Goal: Register for event/course

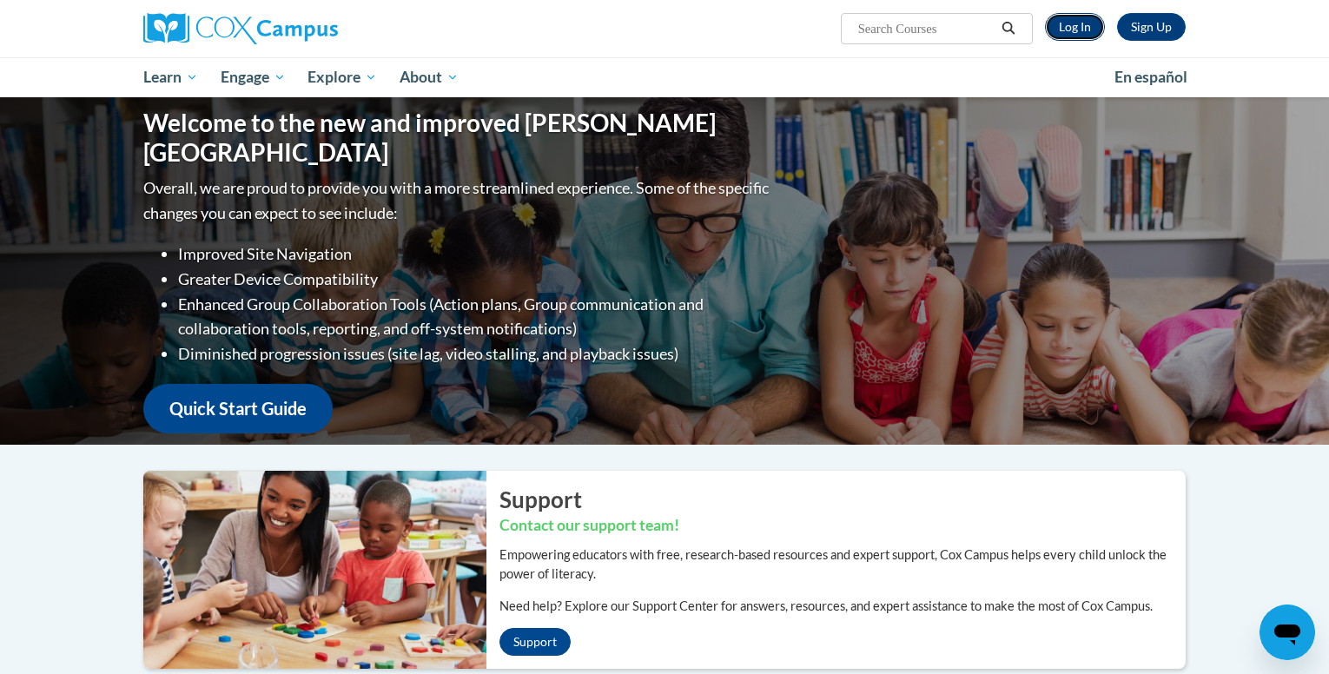
click at [1070, 30] on link "Log In" at bounding box center [1075, 27] width 60 height 28
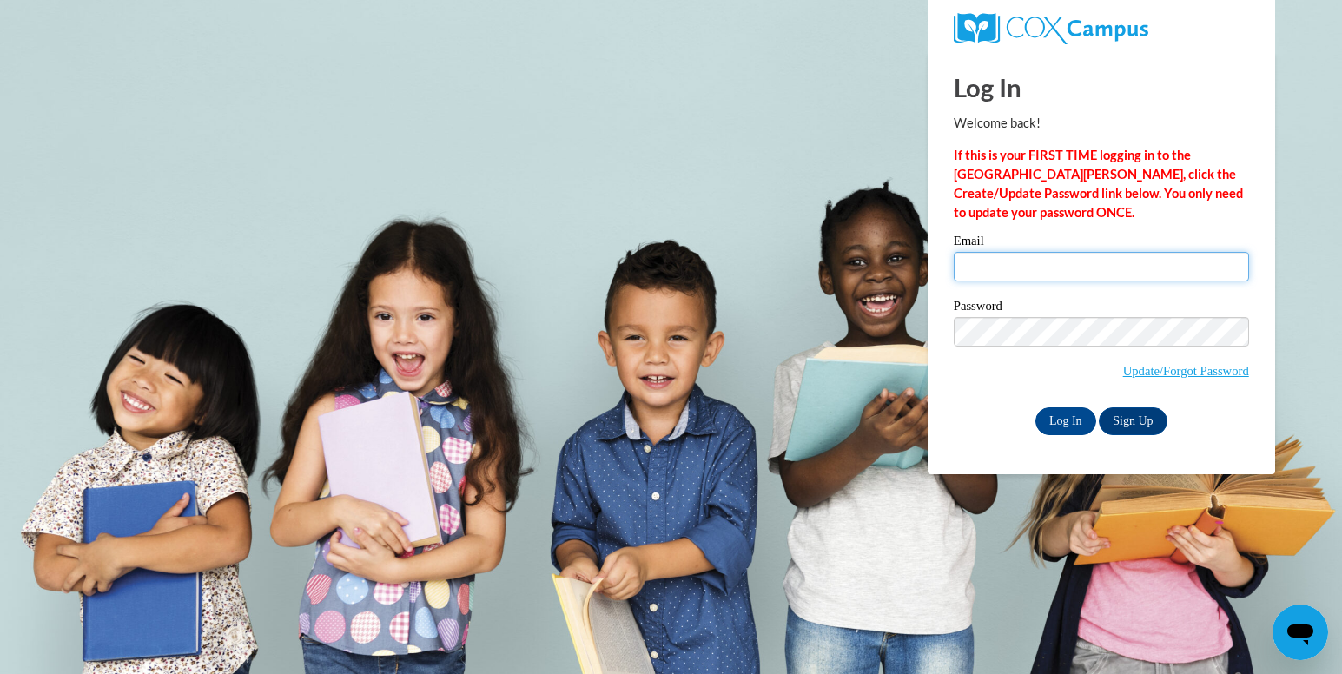
click at [1078, 269] on input "Email" at bounding box center [1101, 267] width 295 height 30
type input "[EMAIL_ADDRESS][DOMAIN_NAME]"
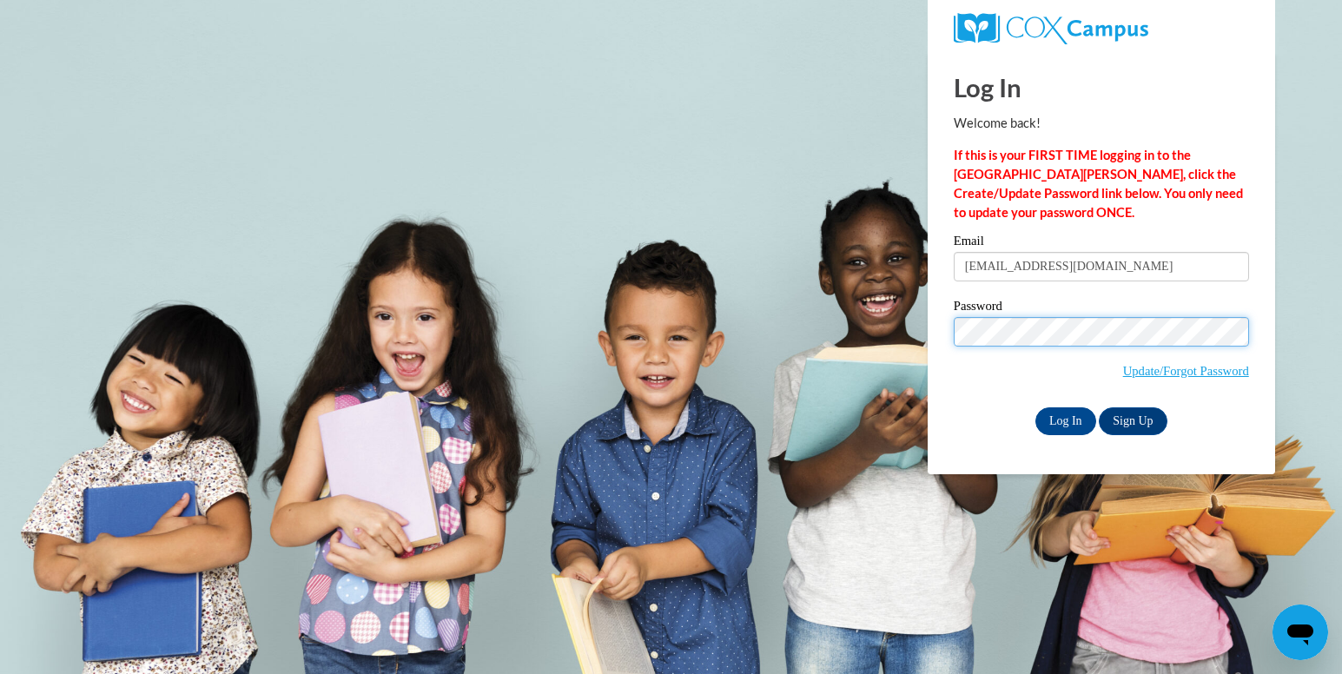
click at [1035, 407] on input "Log In" at bounding box center [1065, 421] width 61 height 28
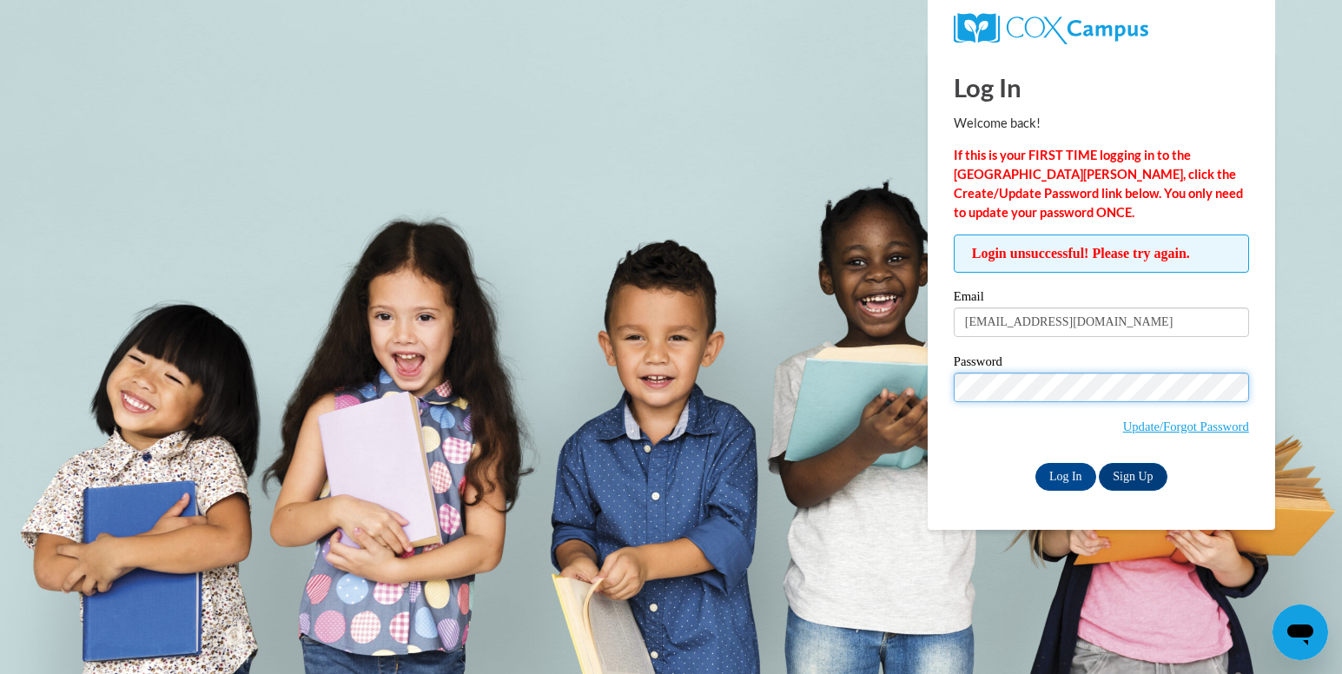
click at [1035, 463] on input "Log In" at bounding box center [1065, 477] width 61 height 28
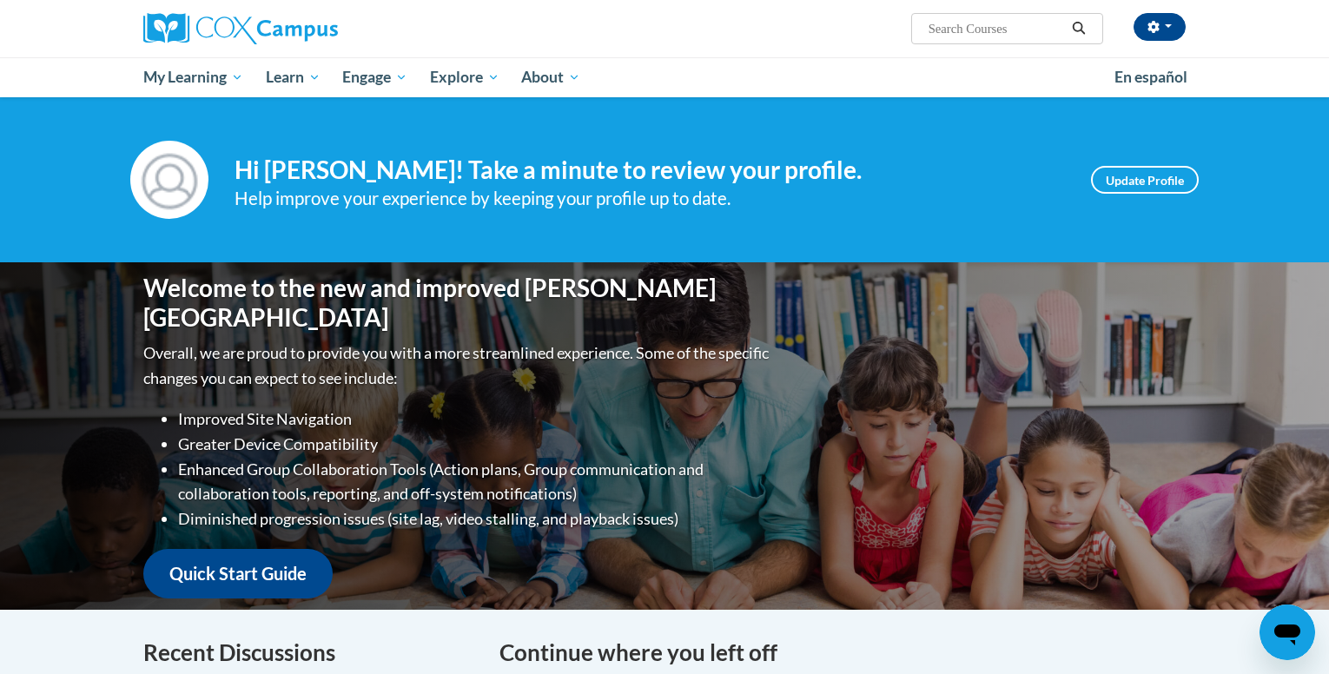
click at [1006, 33] on input "Search..." at bounding box center [996, 28] width 139 height 21
type input "implicit bias"
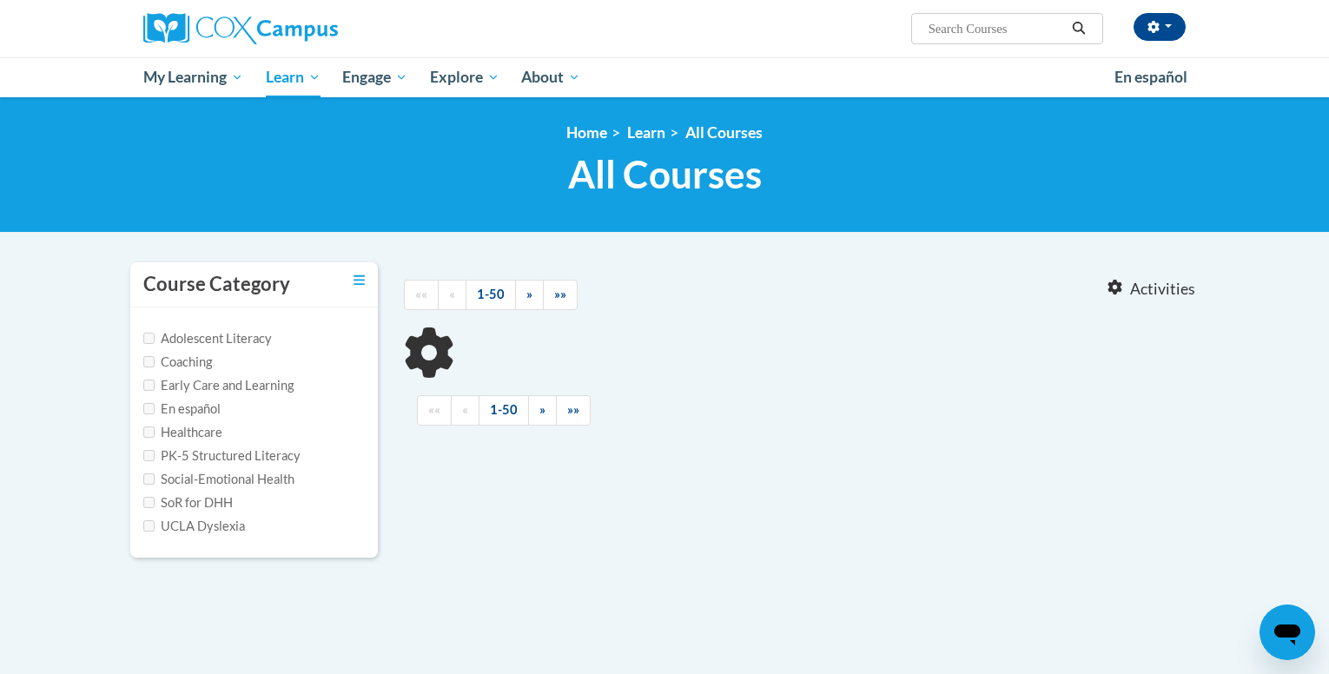
type input "implicit bias"
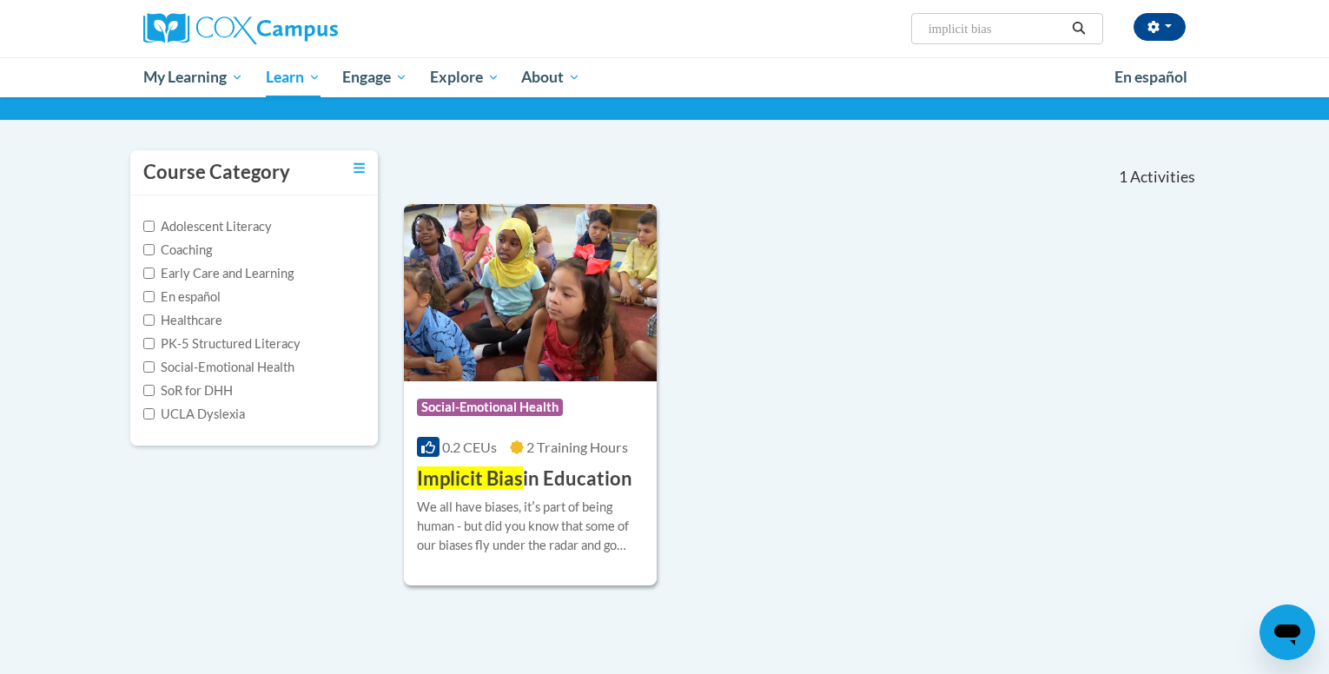
scroll to position [113, 0]
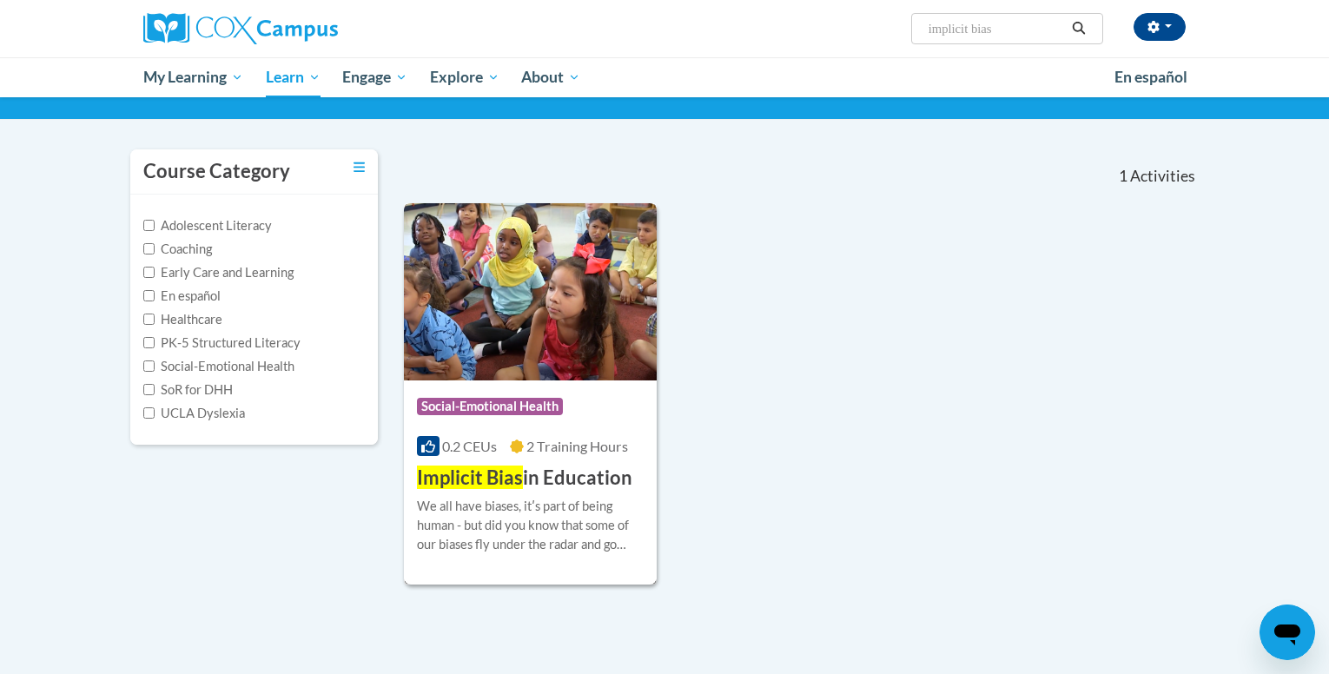
click at [548, 528] on div "We all have biases, itʹs part of being human - but did you know that some of ou…" at bounding box center [530, 525] width 227 height 57
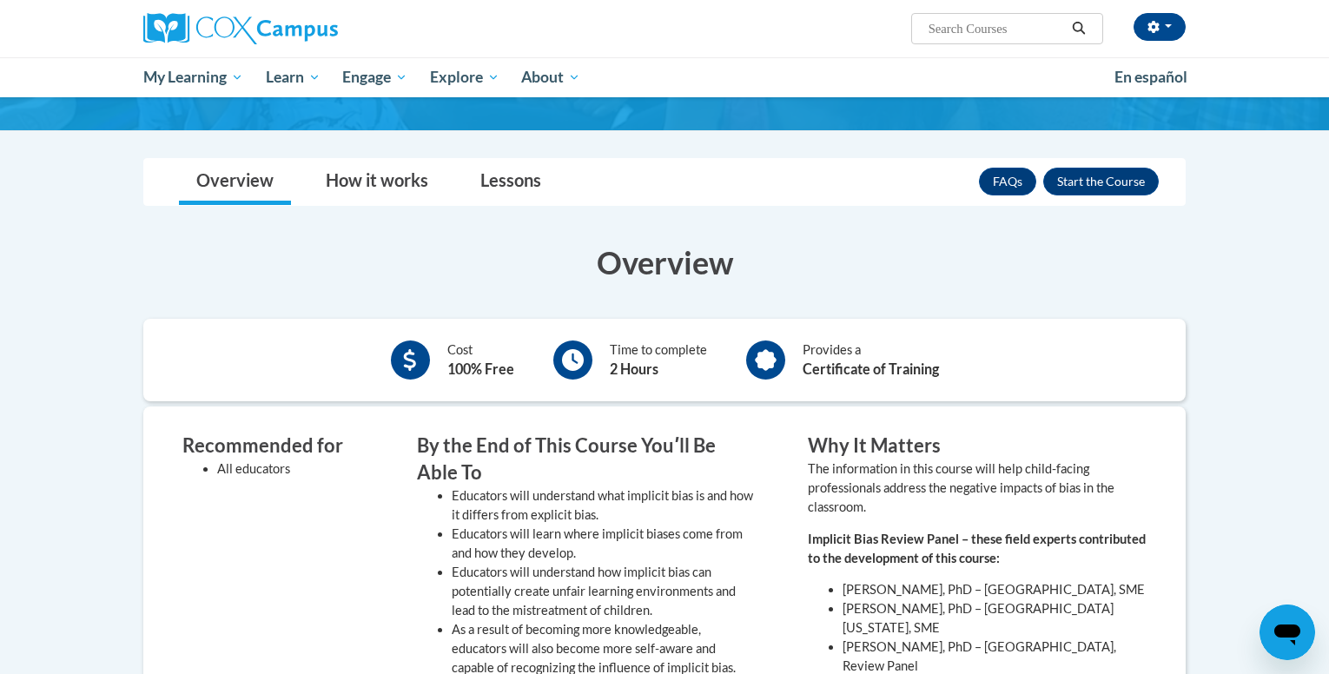
scroll to position [292, 0]
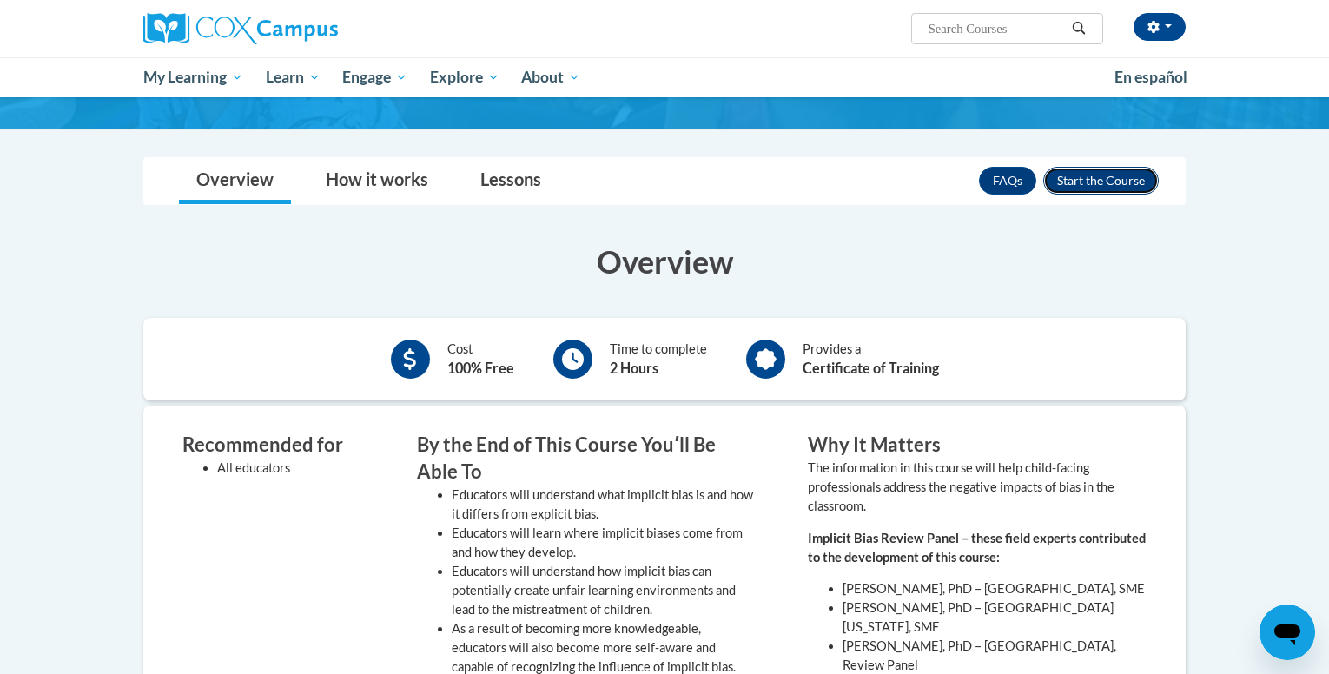
click at [1098, 185] on button "Enroll" at bounding box center [1101, 181] width 116 height 28
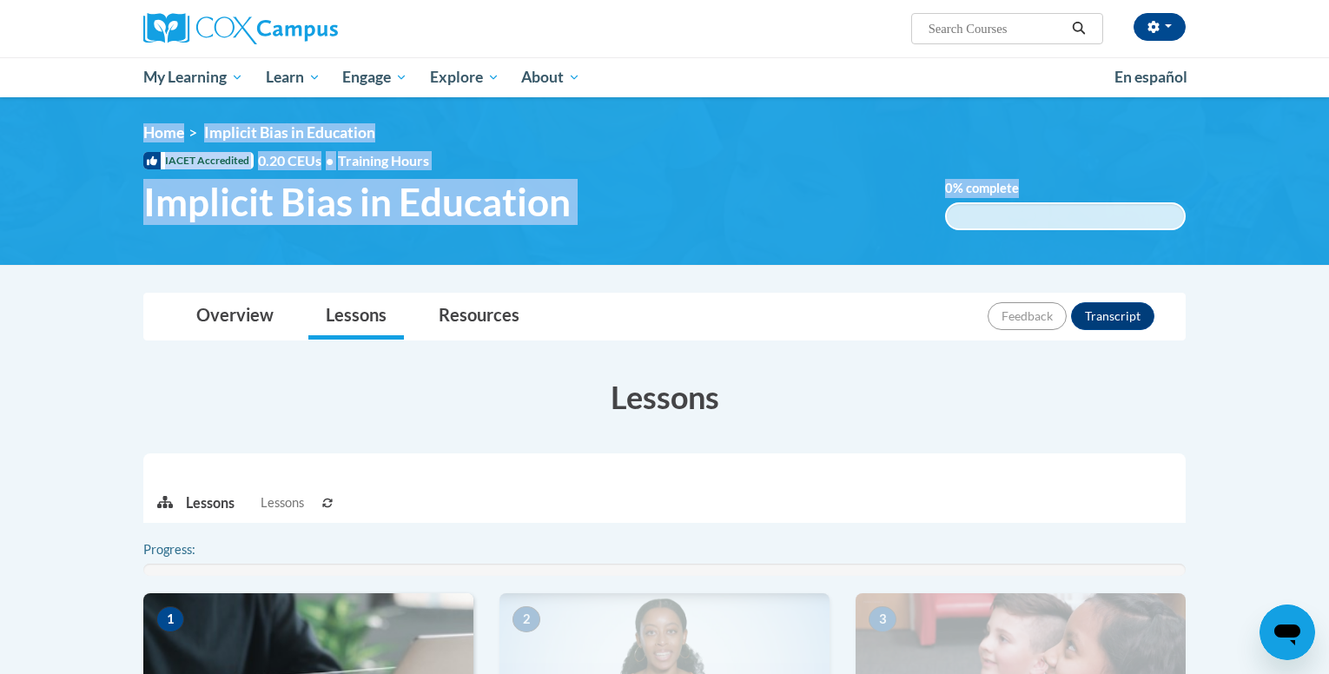
drag, startPoint x: 0, startPoint y: 0, endPoint x: 723, endPoint y: 268, distance: 770.6
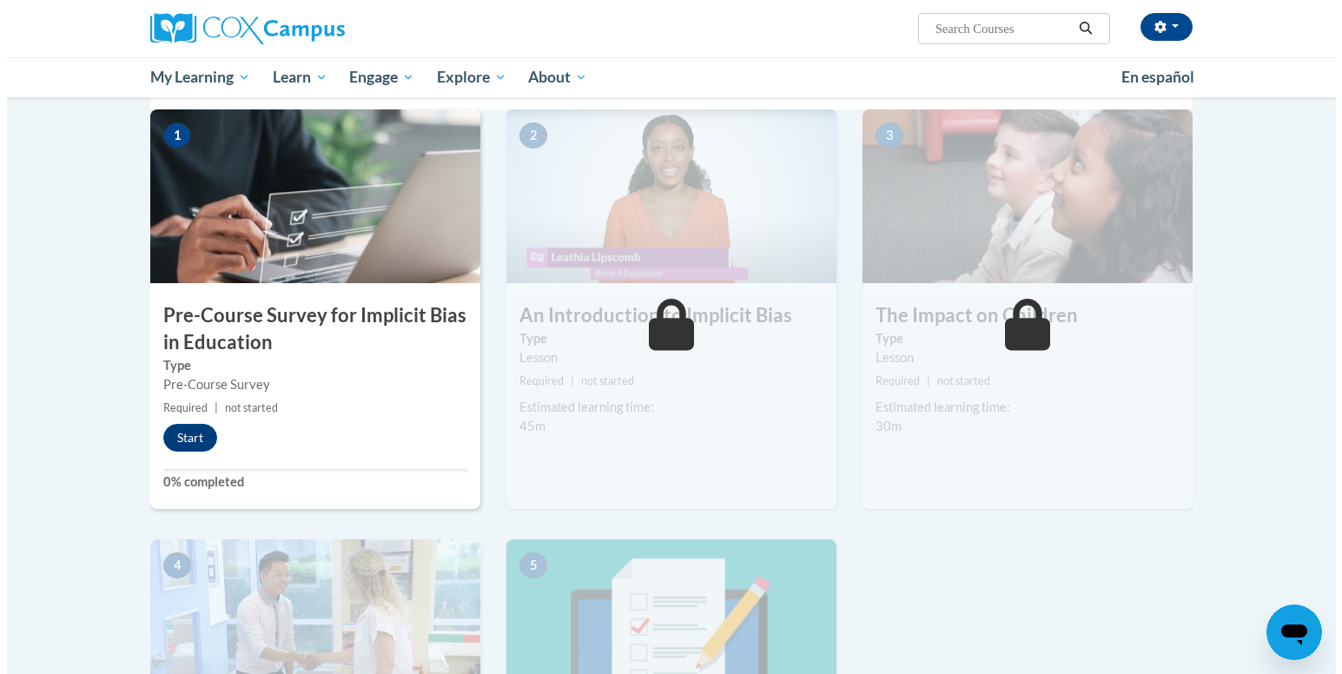
scroll to position [371, 0]
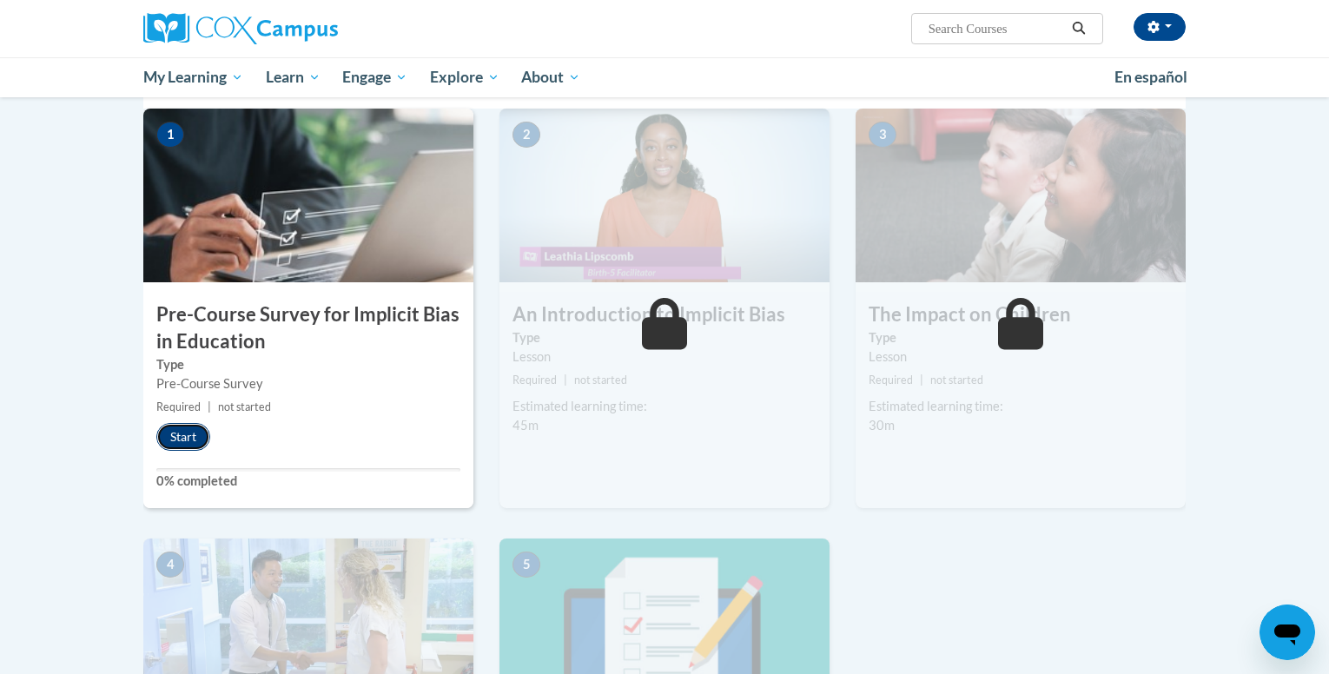
click at [190, 436] on button "Start" at bounding box center [183, 437] width 54 height 28
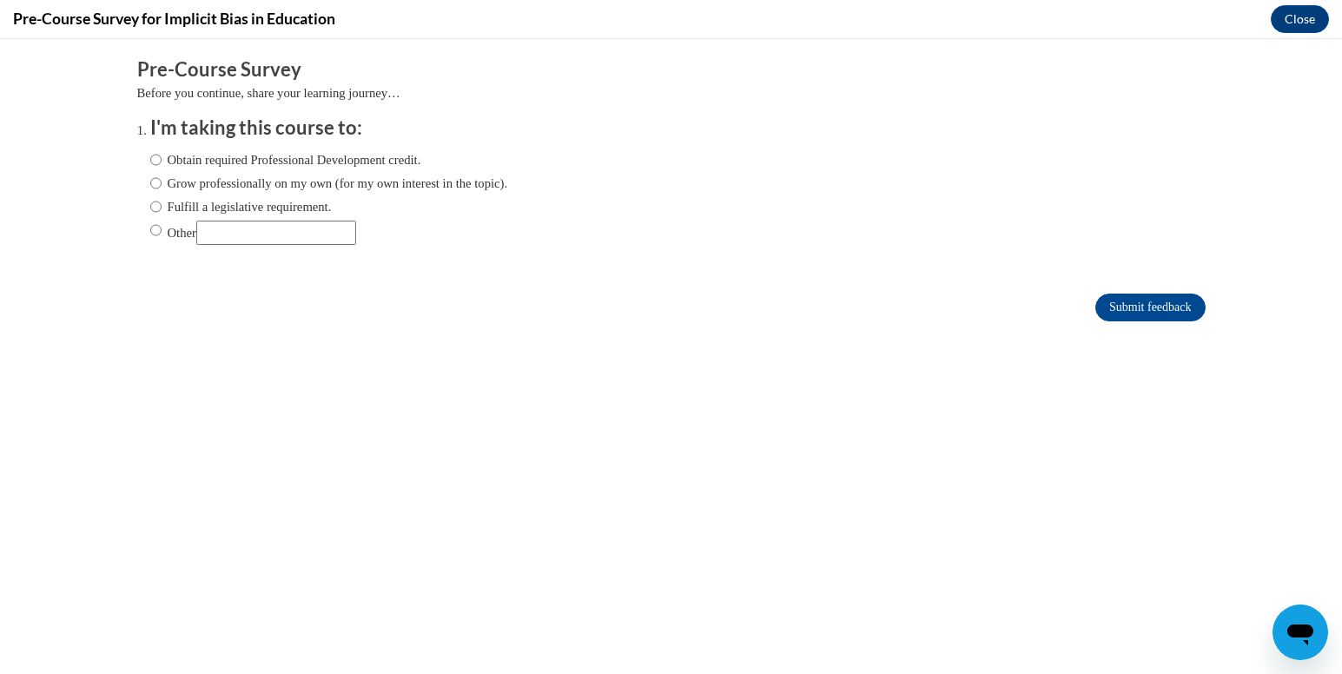
scroll to position [0, 0]
click at [255, 189] on label "Grow professionally on my own (for my own interest in the topic)." at bounding box center [329, 183] width 358 height 19
click at [162, 189] on input "Grow professionally on my own (for my own interest in the topic)." at bounding box center [155, 183] width 11 height 19
radio input "true"
click at [332, 202] on label "Fulfill a legislative requirement." at bounding box center [241, 206] width 182 height 19
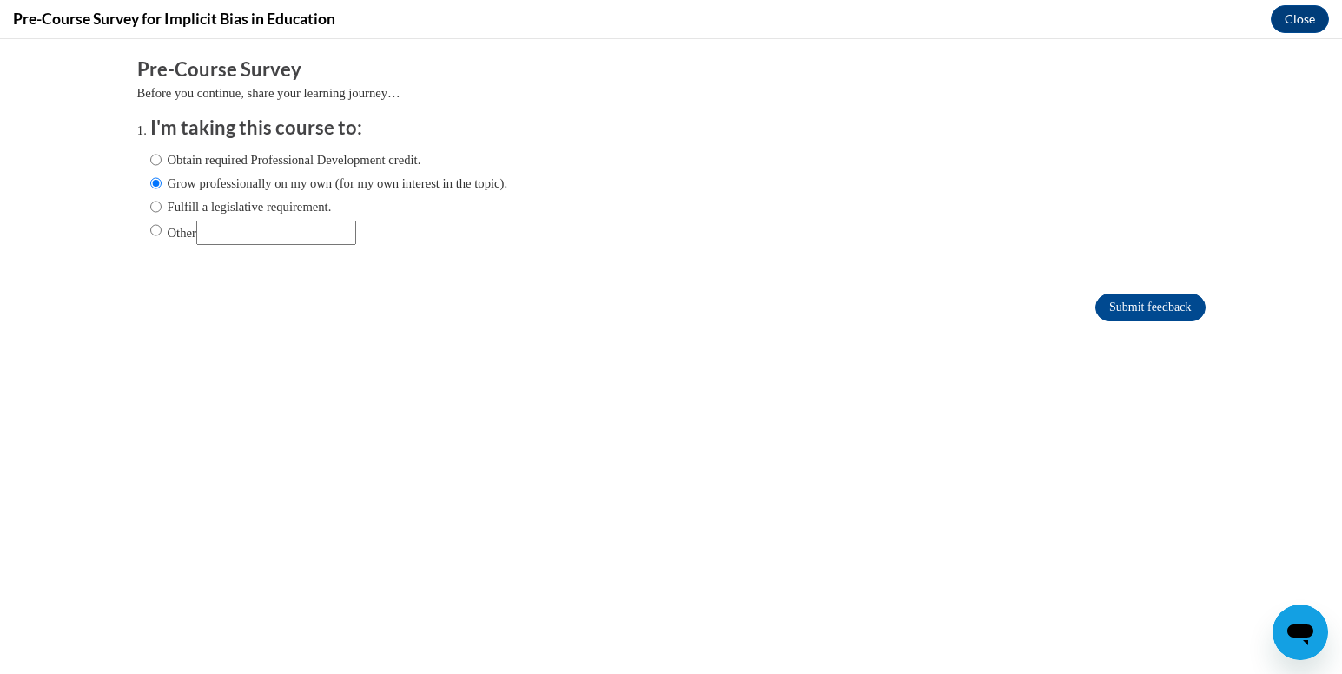
click at [162, 202] on input "Fulfill a legislative requirement." at bounding box center [155, 206] width 11 height 19
radio input "true"
click at [1142, 310] on input "Submit feedback" at bounding box center [1149, 308] width 109 height 28
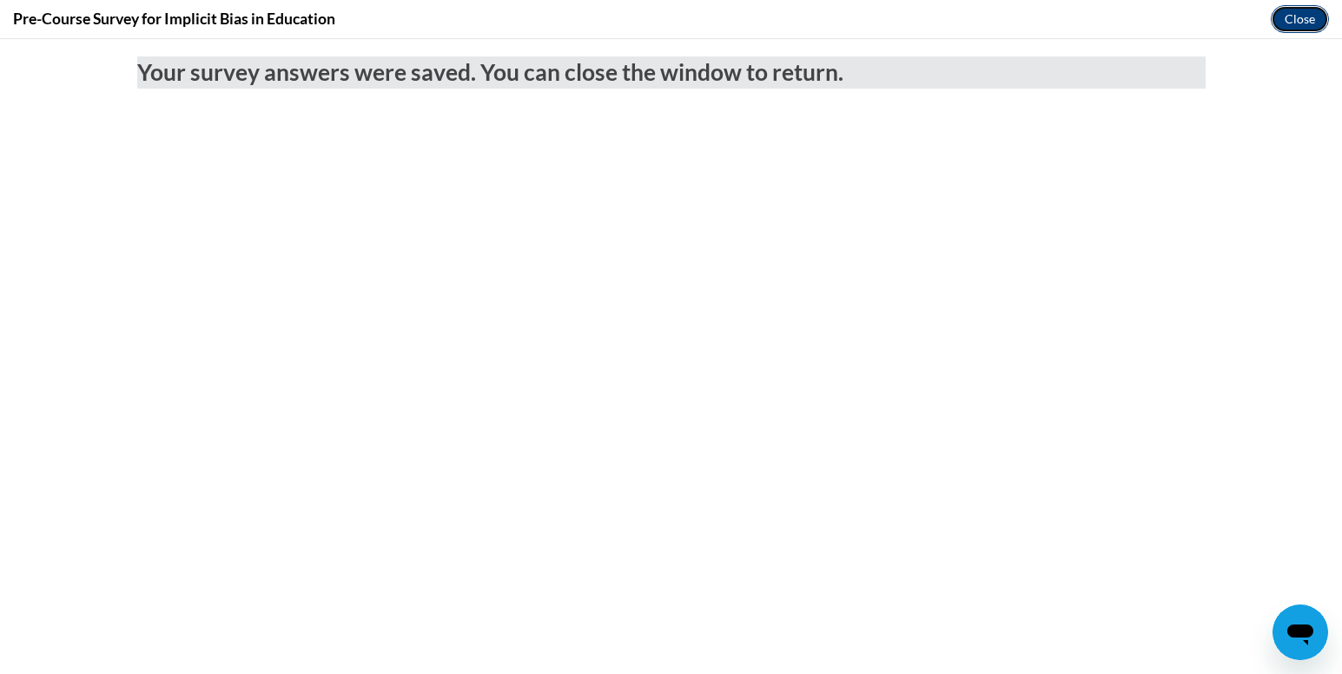
click at [1303, 17] on button "Close" at bounding box center [1300, 19] width 58 height 28
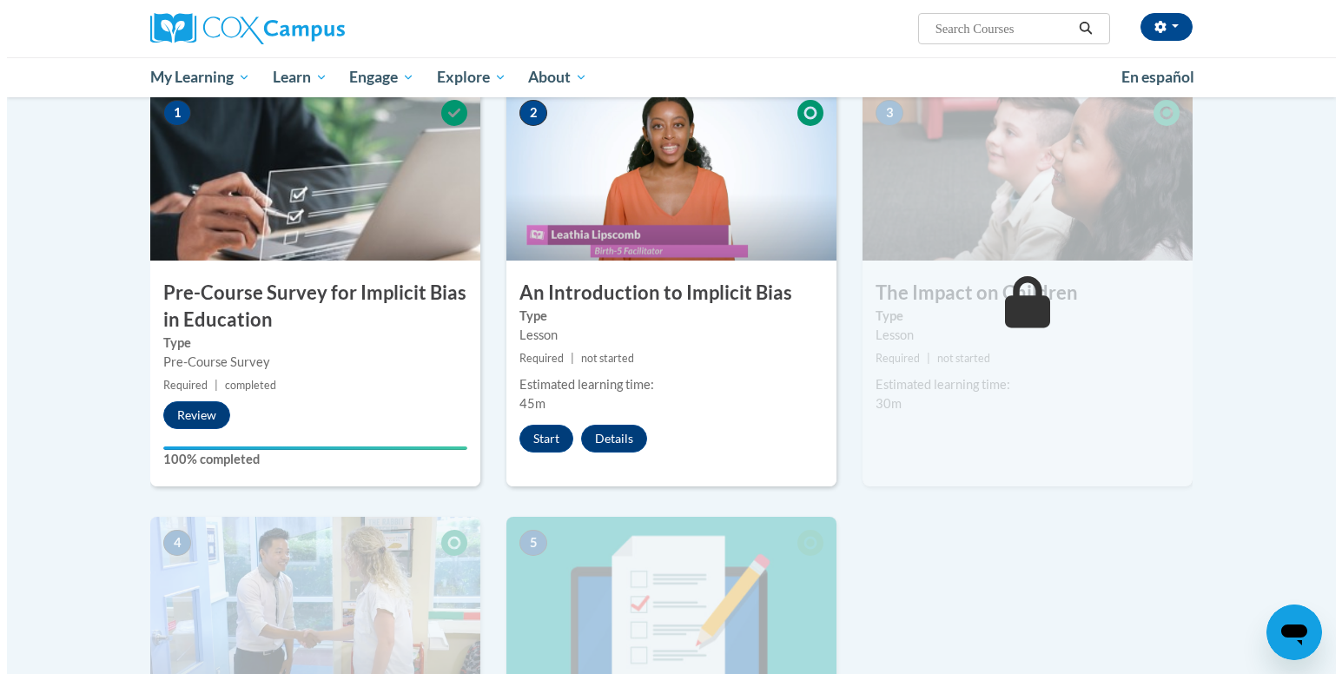
scroll to position [393, 0]
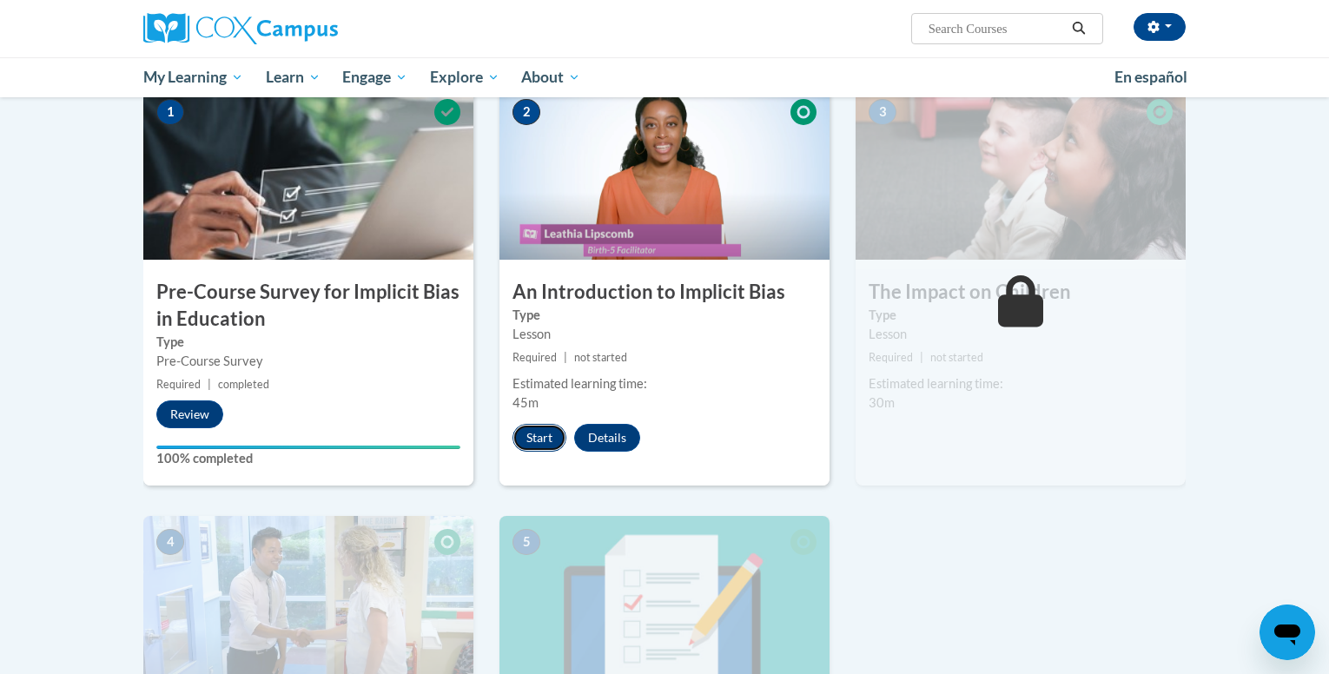
click at [539, 429] on button "Start" at bounding box center [539, 438] width 54 height 28
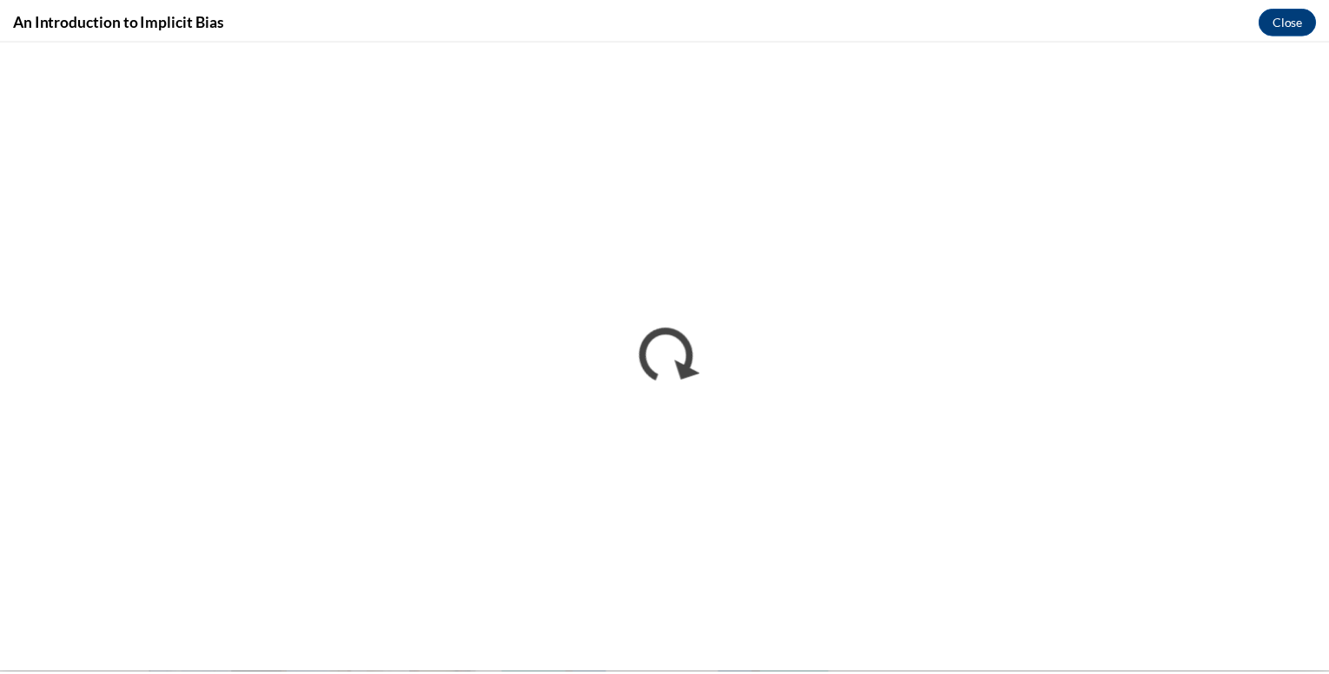
scroll to position [0, 0]
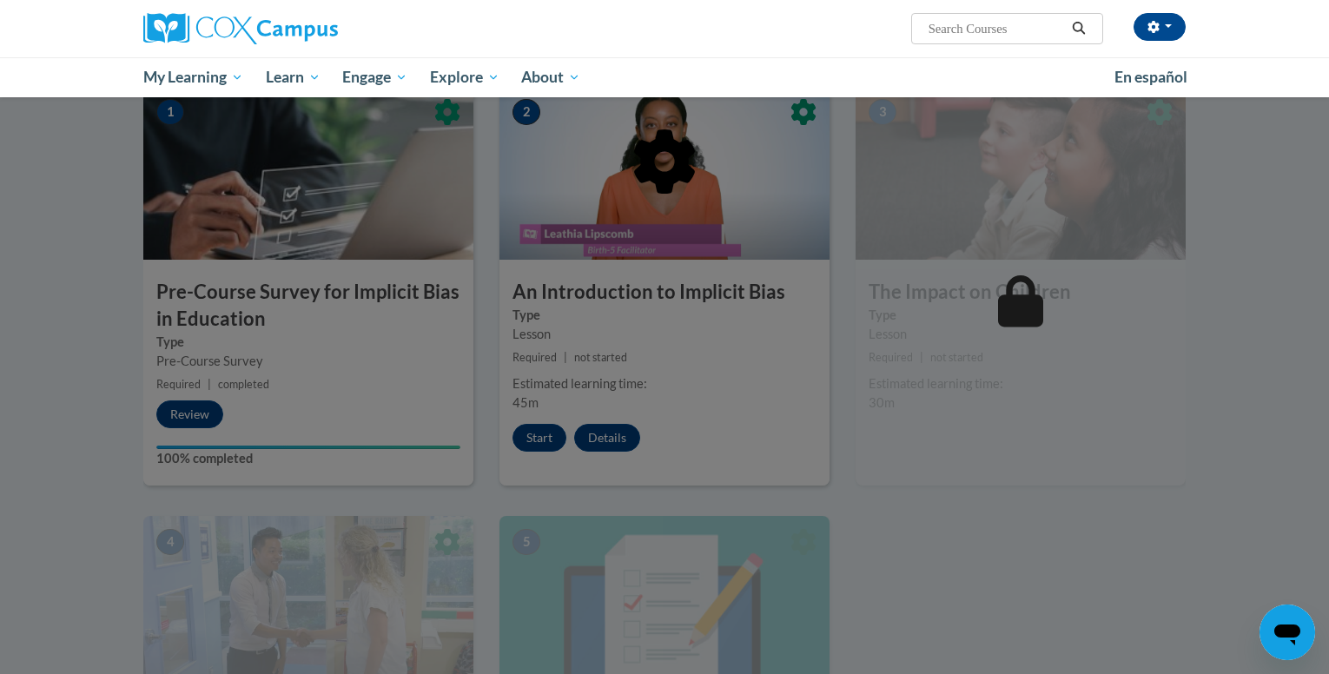
click at [1250, 109] on div at bounding box center [664, 337] width 1329 height 674
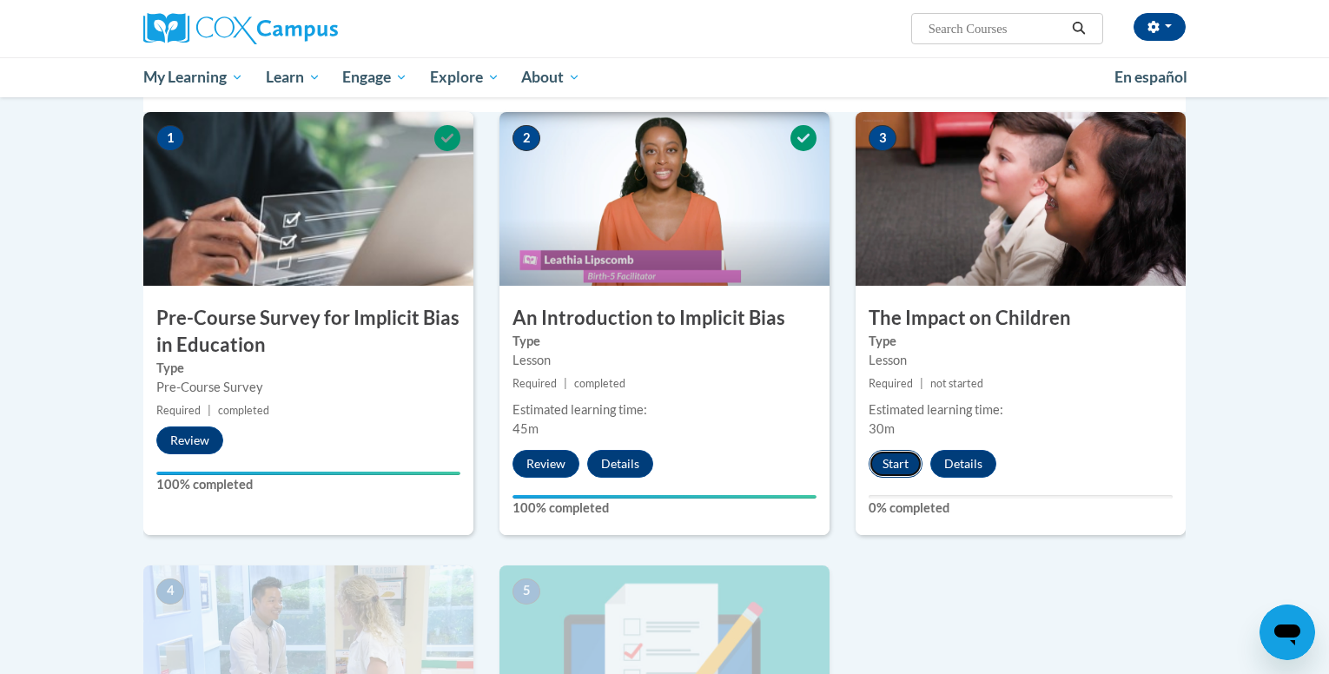
click at [889, 455] on button "Start" at bounding box center [896, 464] width 54 height 28
